Goal: Information Seeking & Learning: Check status

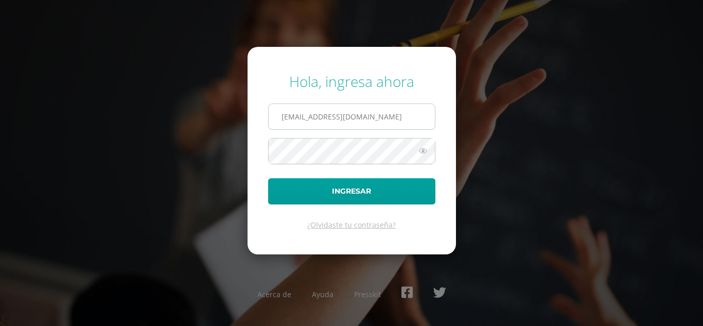
drag, startPoint x: 0, startPoint y: 0, endPoint x: 351, endPoint y: 116, distance: 370.0
click at [351, 116] on input "20190184@ps.gt" at bounding box center [352, 116] width 166 height 25
type input "20190062@ps.gt"
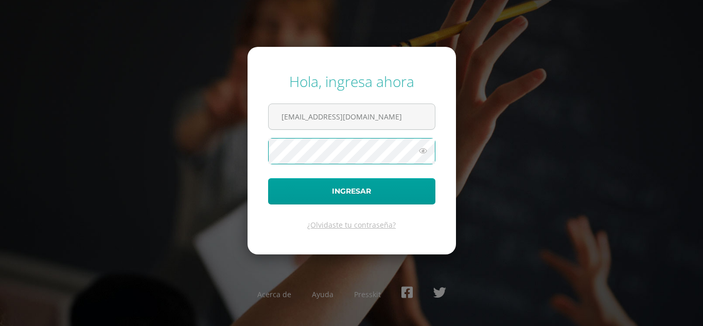
click at [268, 178] on button "Ingresar" at bounding box center [351, 191] width 167 height 26
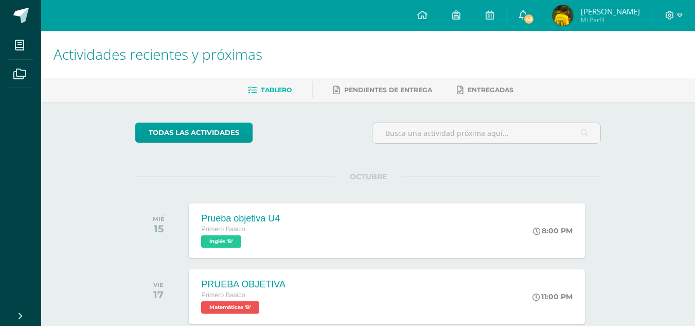
click at [540, 8] on link "45" at bounding box center [523, 15] width 33 height 31
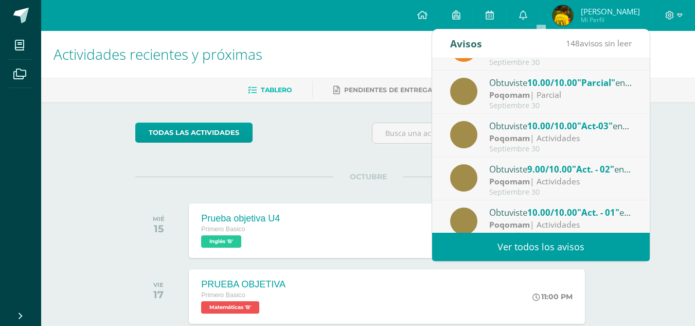
scroll to position [171, 0]
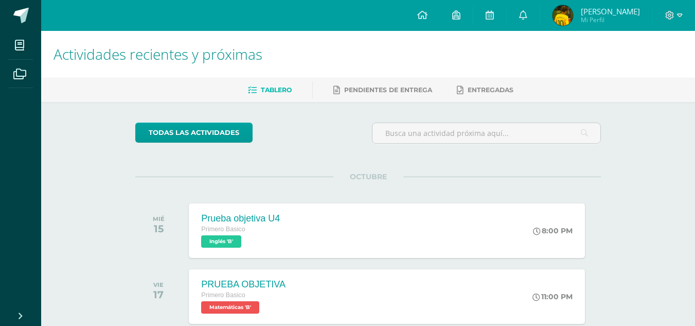
click at [573, 13] on img at bounding box center [563, 15] width 21 height 21
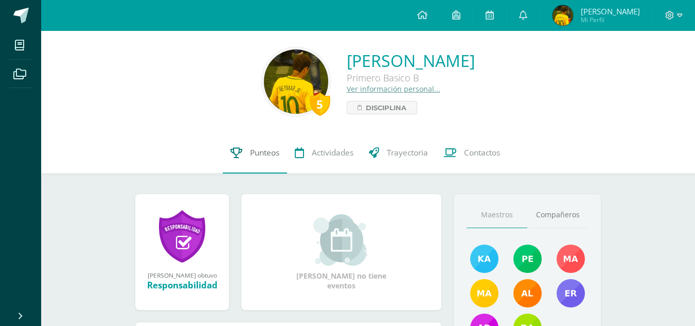
click at [274, 150] on span "Punteos" at bounding box center [264, 152] width 29 height 11
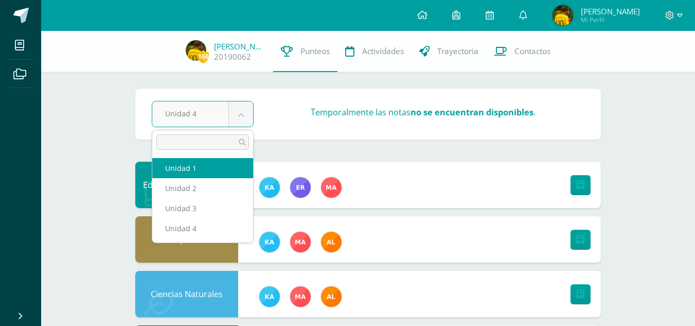
select select "Unidad 1"
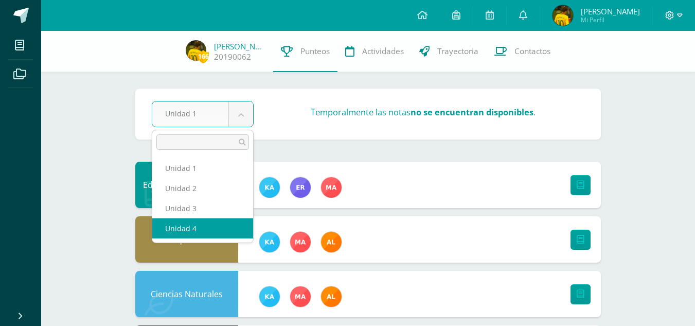
select select "Unidad 4"
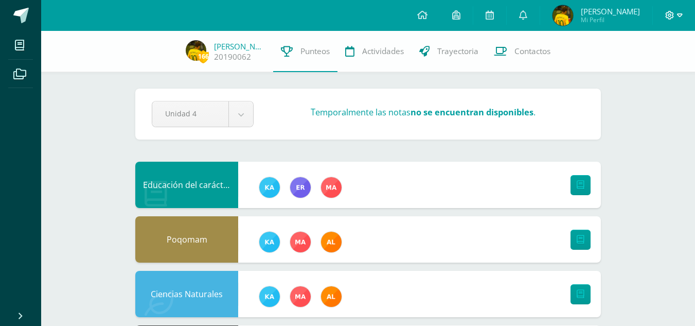
click at [676, 14] on span at bounding box center [673, 15] width 17 height 11
click at [660, 74] on span "Cerrar sesión" at bounding box center [647, 70] width 46 height 10
